Goal: Task Accomplishment & Management: Use online tool/utility

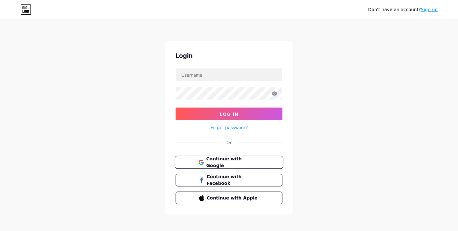
click at [228, 163] on span "Continue with Google" at bounding box center [232, 163] width 53 height 14
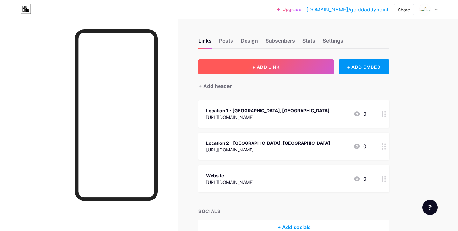
click at [321, 68] on button "+ ADD LINK" at bounding box center [266, 66] width 135 height 15
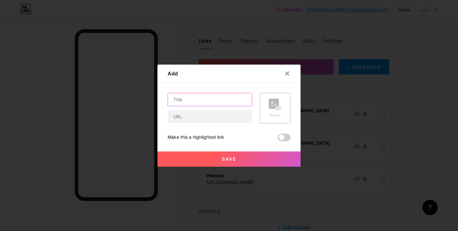
click at [222, 101] on input "text" at bounding box center [210, 99] width 84 height 13
type input "L"
click at [289, 73] on icon at bounding box center [287, 73] width 5 height 5
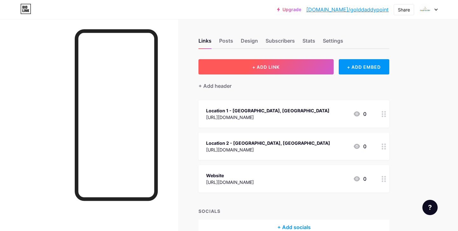
click at [304, 70] on button "+ ADD LINK" at bounding box center [266, 66] width 135 height 15
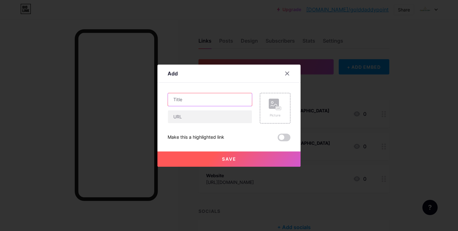
click at [240, 100] on input "text" at bounding box center [210, 99] width 84 height 13
type input "K"
type input "Location 3 - [GEOGRAPHIC_DATA]"
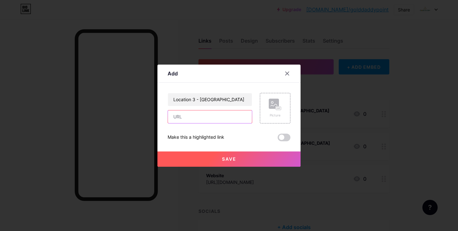
click at [213, 111] on input "text" at bounding box center [210, 116] width 84 height 13
click at [213, 121] on input "text" at bounding box center [210, 116] width 84 height 13
paste input "[URL][DOMAIN_NAME]"
type input "[URL][DOMAIN_NAME]"
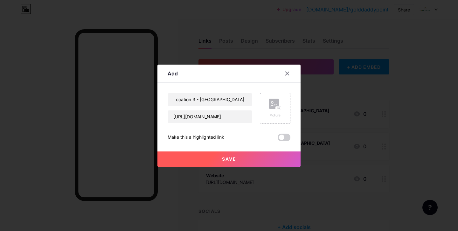
click at [245, 159] on button "Save" at bounding box center [228, 158] width 143 height 15
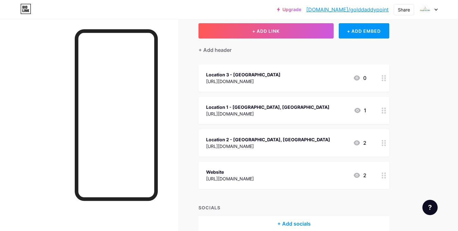
scroll to position [51, 0]
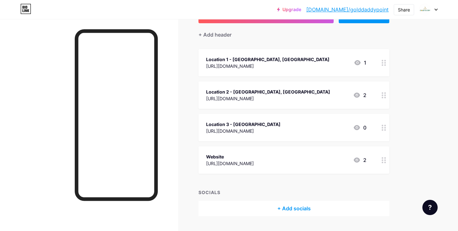
click at [437, 131] on div "Upgrade [DOMAIN_NAME]/goldda... [DOMAIN_NAME]/golddaddypoint Share Switch accou…" at bounding box center [229, 98] width 458 height 299
